Goal: Task Accomplishment & Management: Manage account settings

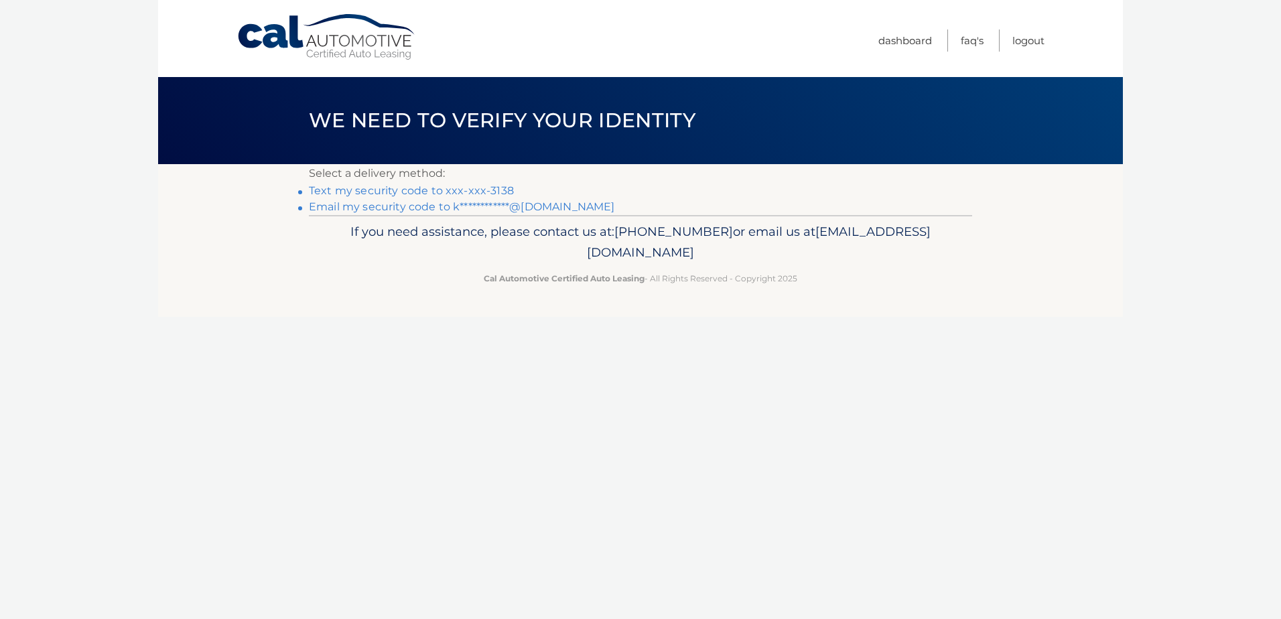
click at [339, 190] on link "Text my security code to xxx-xxx-3138" at bounding box center [411, 190] width 205 height 13
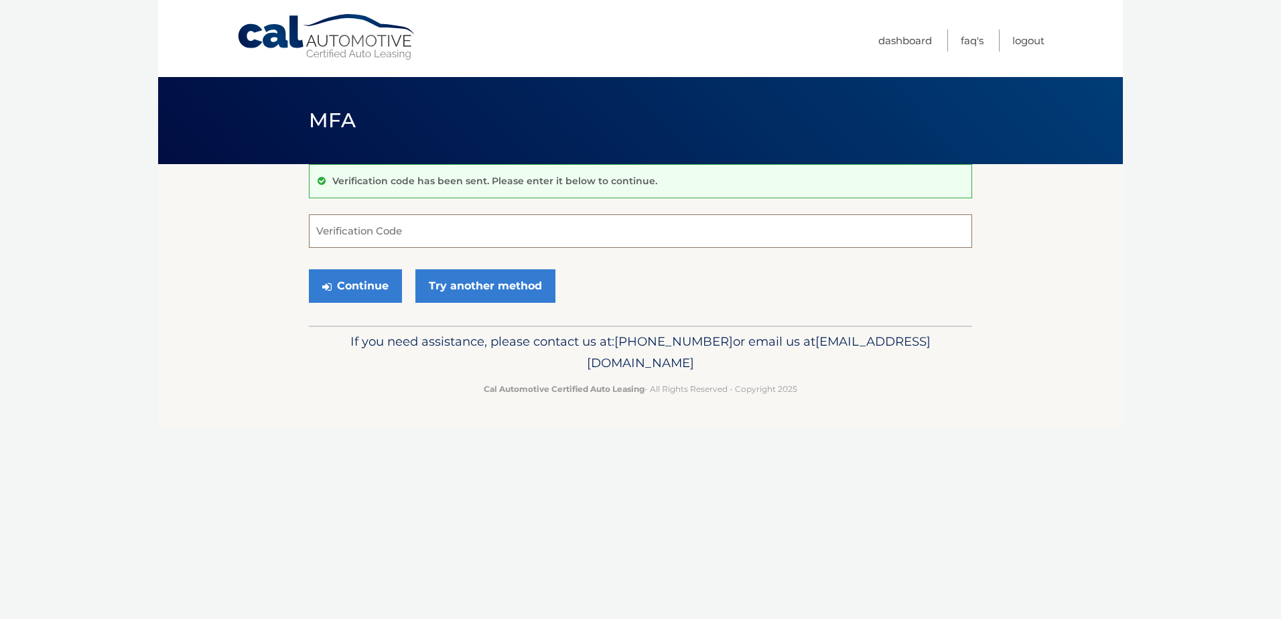
click at [437, 234] on input "Verification Code" at bounding box center [640, 230] width 663 height 33
type input "062387"
click at [385, 281] on button "Continue" at bounding box center [355, 285] width 93 height 33
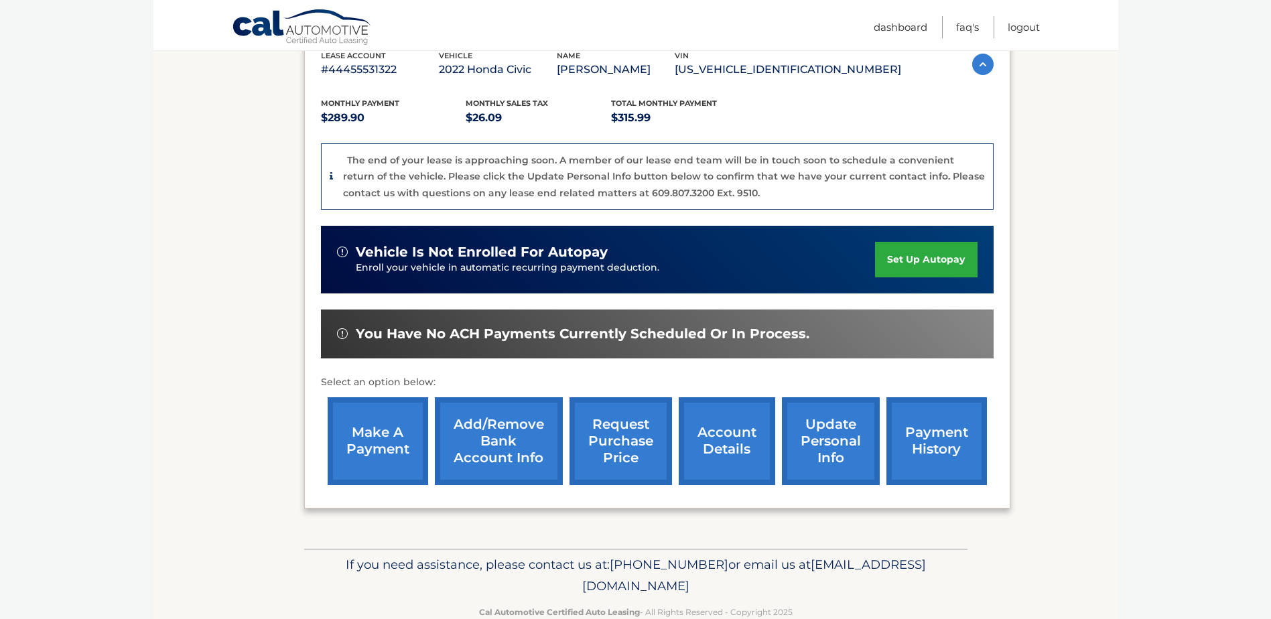
scroll to position [268, 0]
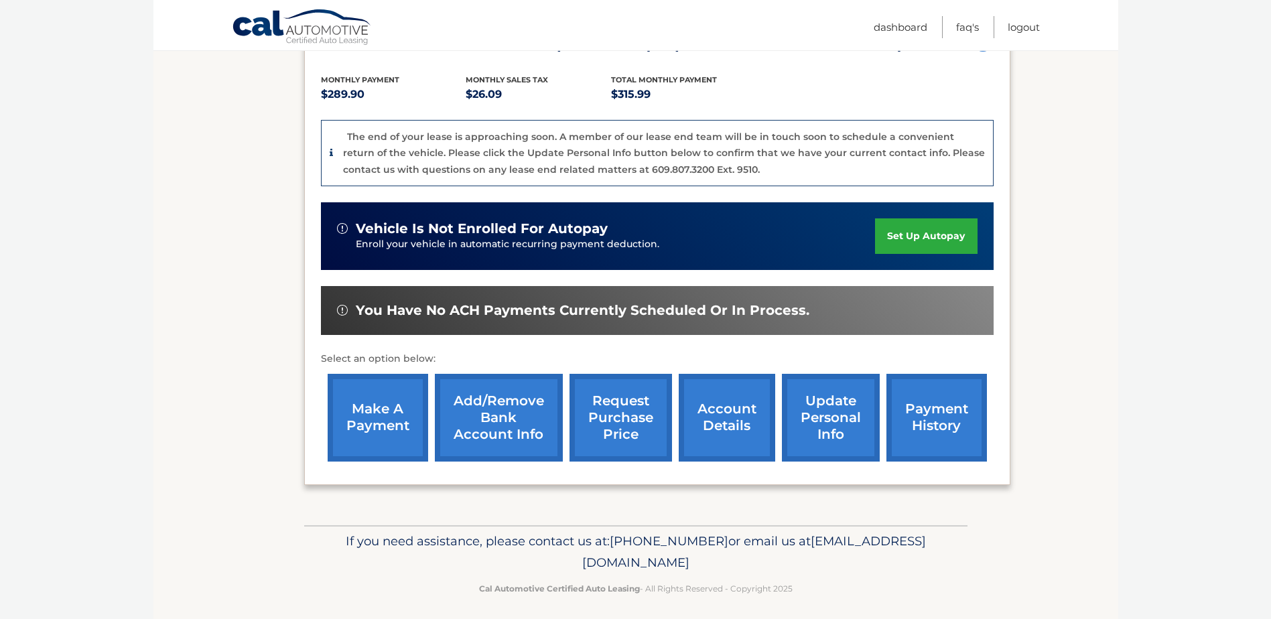
click at [397, 411] on link "make a payment" at bounding box center [378, 418] width 100 height 88
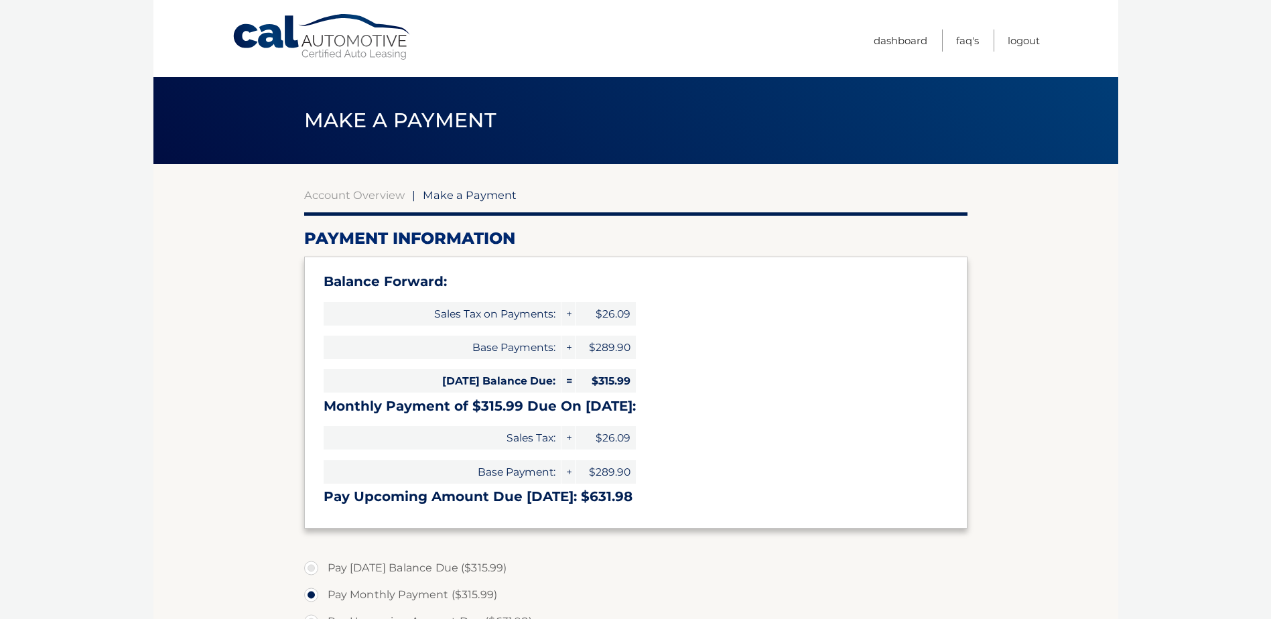
select select "MDI3YzA0ODEtMGIwMC00YjRmLWJmNDUtN2E1NWIwMWE3YWE5"
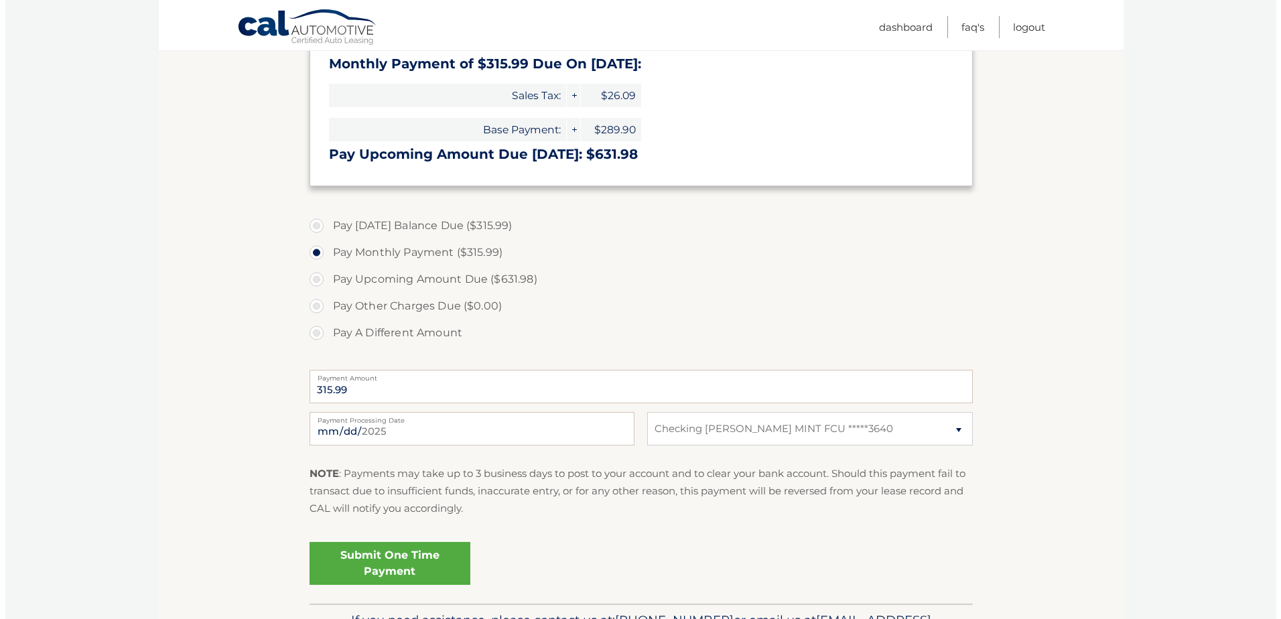
scroll to position [429, 0]
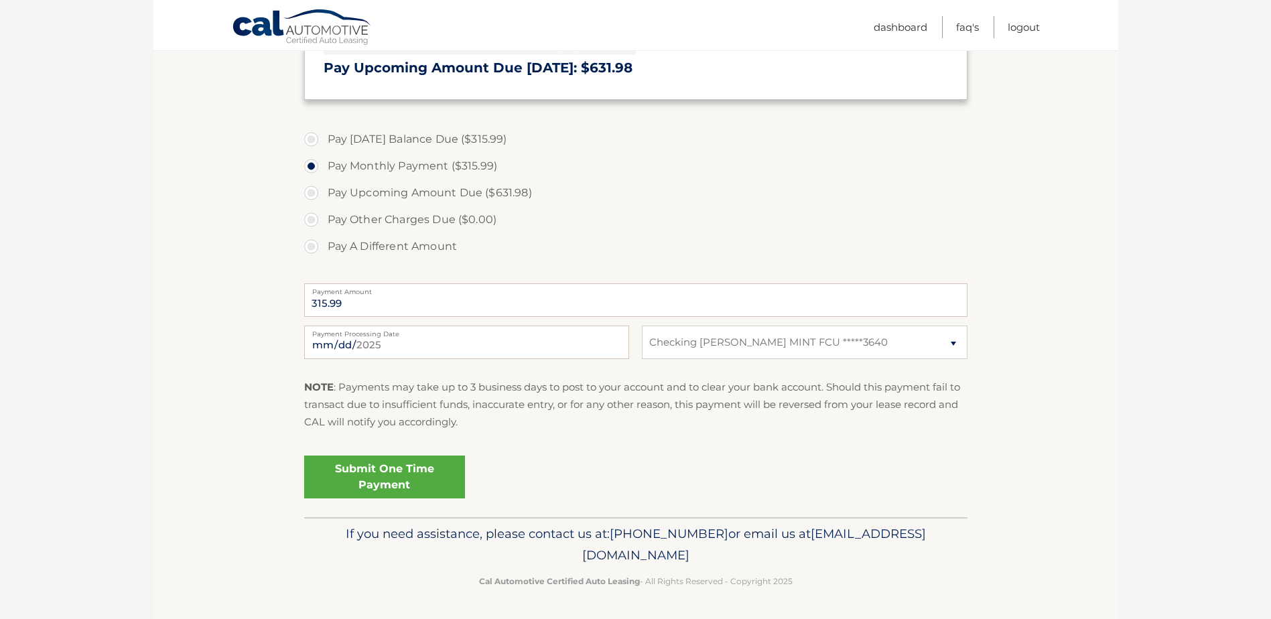
click at [397, 468] on link "Submit One Time Payment" at bounding box center [384, 477] width 161 height 43
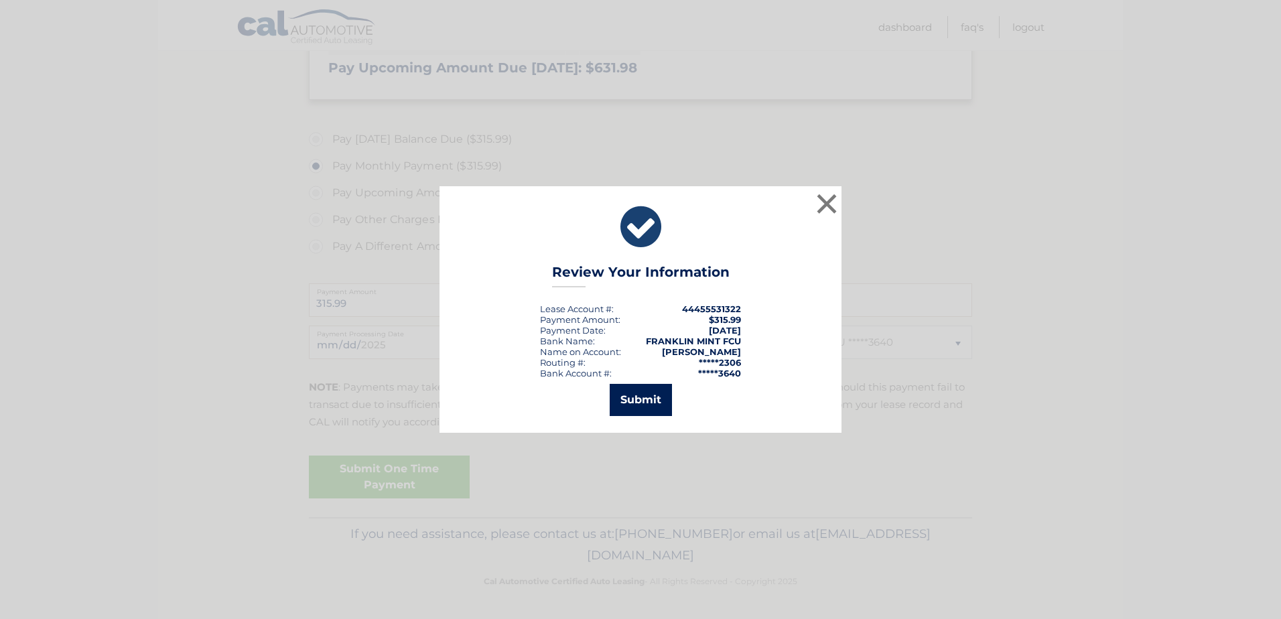
click at [653, 396] on button "Submit" at bounding box center [641, 400] width 62 height 32
